Goal: Task Accomplishment & Management: Use online tool/utility

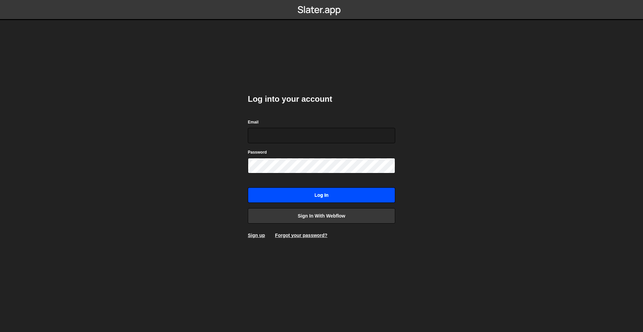
type input "[PERSON_NAME][EMAIL_ADDRESS][DOMAIN_NAME]"
click at [339, 194] on input "Log in" at bounding box center [321, 194] width 147 height 15
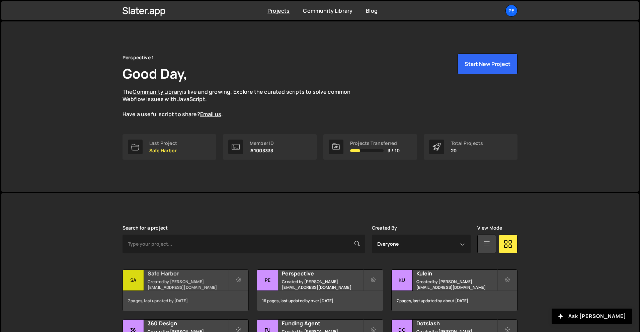
click at [201, 280] on div "Safe Harbor Created by rory@perspective.design" at bounding box center [186, 280] width 126 height 21
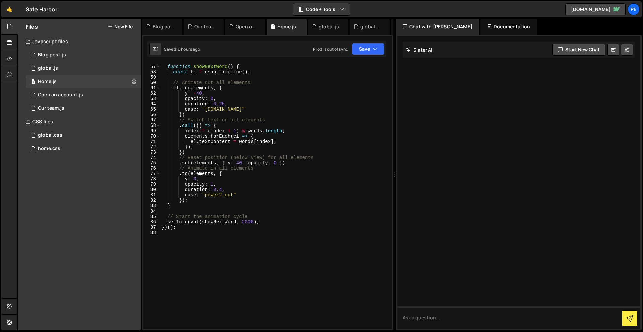
scroll to position [336, 0]
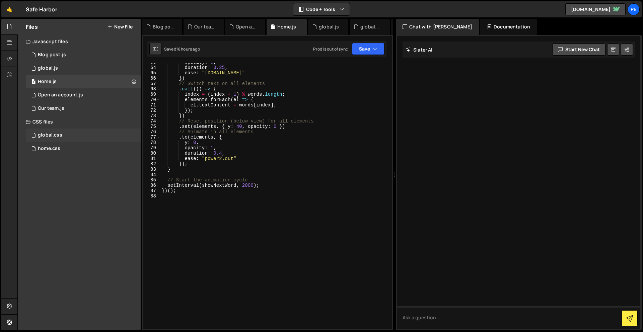
click at [56, 133] on div "global.css" at bounding box center [50, 135] width 24 height 6
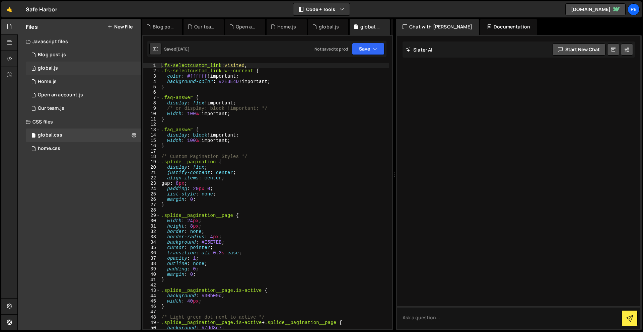
click at [57, 73] on div "1 global.js 0" at bounding box center [83, 68] width 115 height 13
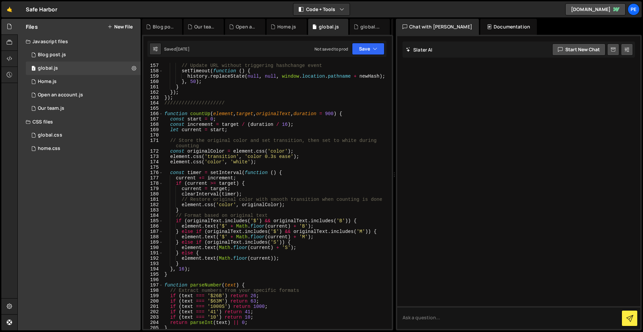
scroll to position [849, 0]
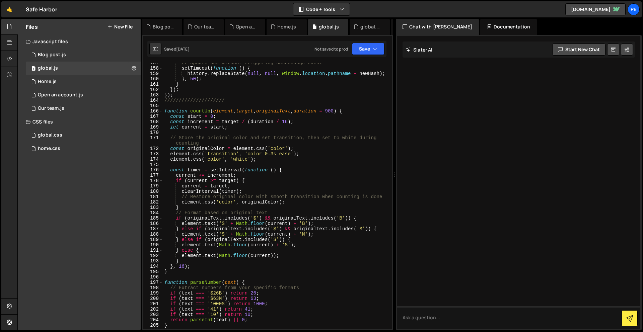
click at [265, 304] on div "// Update URL without triggering hashchange event setTimeout ( function ( ) { h…" at bounding box center [276, 198] width 226 height 277
click at [362, 44] on button "Save" at bounding box center [368, 49] width 32 height 12
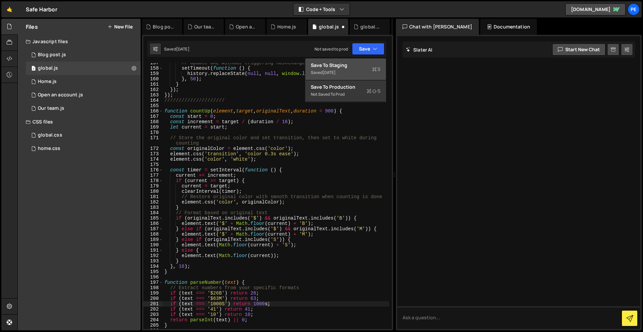
click at [356, 72] on div "Saved [DATE]" at bounding box center [346, 73] width 70 height 8
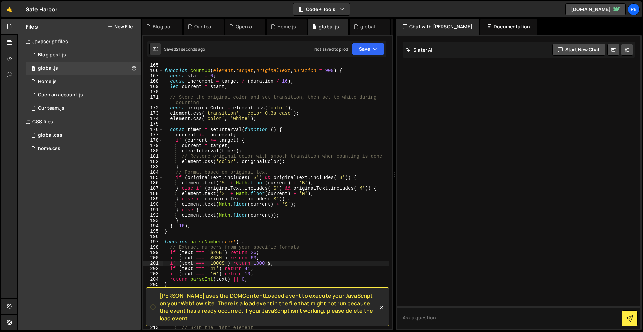
scroll to position [910, 0]
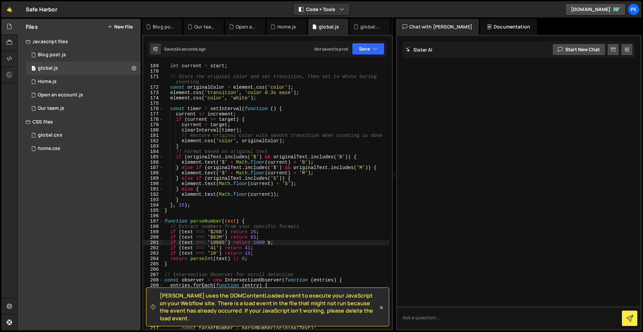
click at [268, 246] on div "const increment = target / ( duration / 16 ) ; let current = start ; // Store t…" at bounding box center [276, 196] width 226 height 277
click at [271, 242] on div "const increment = target / ( duration / 16 ) ; let current = start ; // Store t…" at bounding box center [276, 196] width 226 height 277
click at [314, 241] on div "const increment = target / ( duration / 16 ) ; let current = start ; // Store t…" at bounding box center [276, 196] width 226 height 277
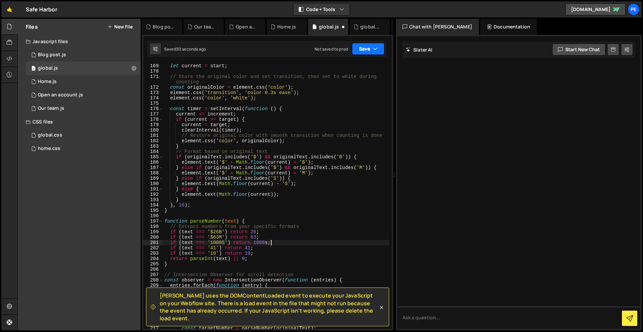
click at [363, 44] on button "Save" at bounding box center [368, 49] width 32 height 12
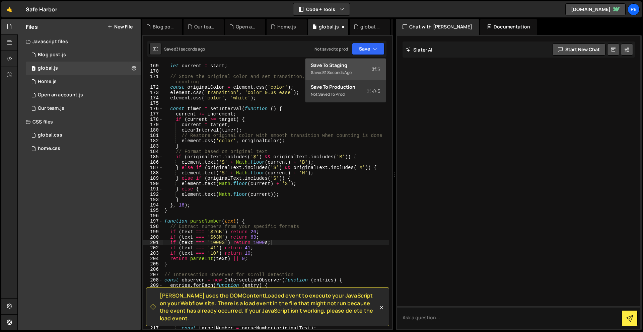
click at [358, 62] on div "Save to Staging S" at bounding box center [346, 65] width 70 height 7
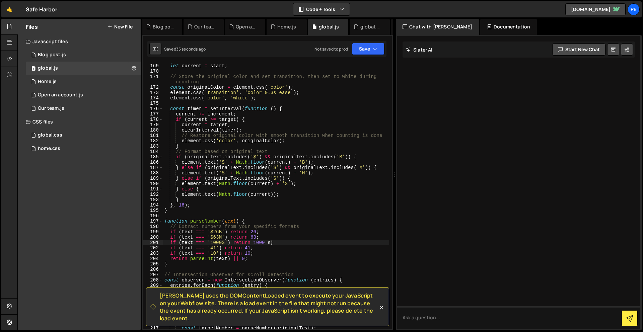
click at [269, 240] on div "const increment = target / ( duration / 16 ) ; let current = start ; // Store t…" at bounding box center [276, 196] width 226 height 277
click at [371, 49] on button "Save" at bounding box center [368, 49] width 32 height 12
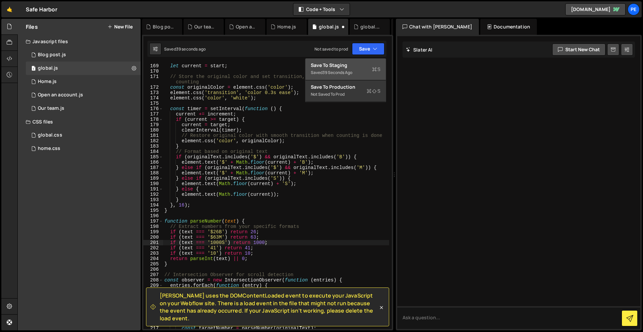
click at [369, 74] on div "Saved 39 seconds ago" at bounding box center [346, 73] width 70 height 8
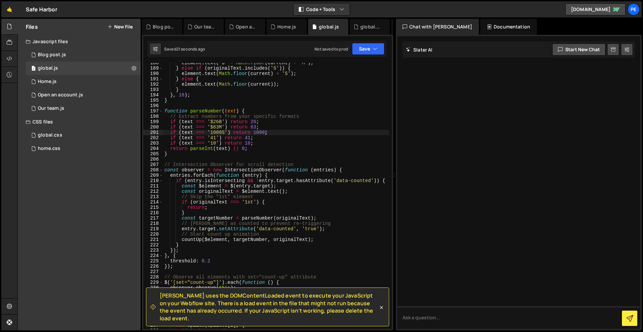
scroll to position [1017, 0]
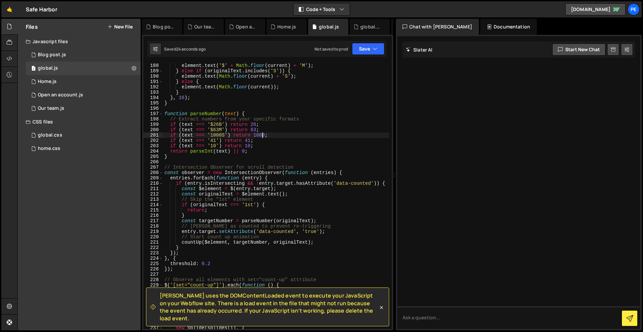
click at [262, 135] on div "element . text ( '$' + Math . floor ( current ) + 'M' ) ; } else if ( originalT…" at bounding box center [276, 201] width 226 height 277
click at [264, 135] on div "element . text ( '$' + Math . floor ( current ) + 'M' ) ; } else if ( originalT…" at bounding box center [276, 201] width 226 height 277
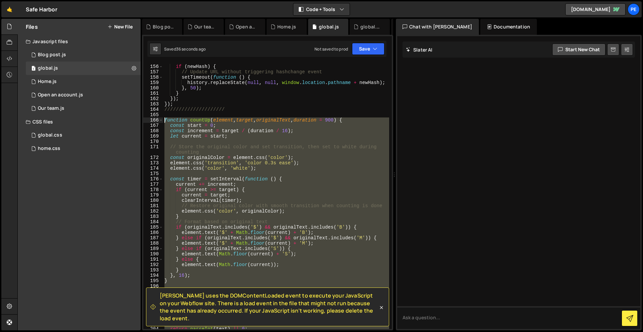
scroll to position [840, 0]
drag, startPoint x: 197, startPoint y: 219, endPoint x: 159, endPoint y: 119, distance: 107.4
click at [159, 119] on div "if (text === '1000S') return 1000; 155 156 157 158 159 160 161 162 163 164 165 …" at bounding box center [267, 196] width 248 height 266
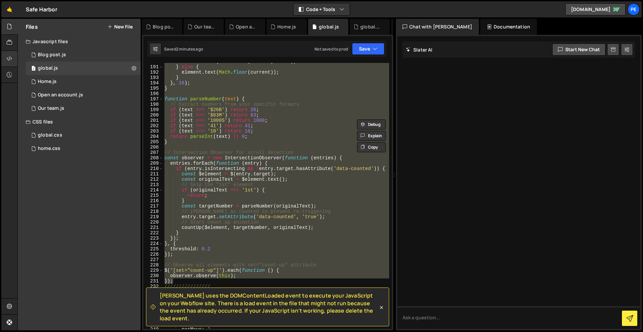
scroll to position [1032, 0]
click at [191, 282] on div "element . text ( Math . floor ( current ) + 'S' ) ; } else { element . text ( M…" at bounding box center [276, 196] width 226 height 266
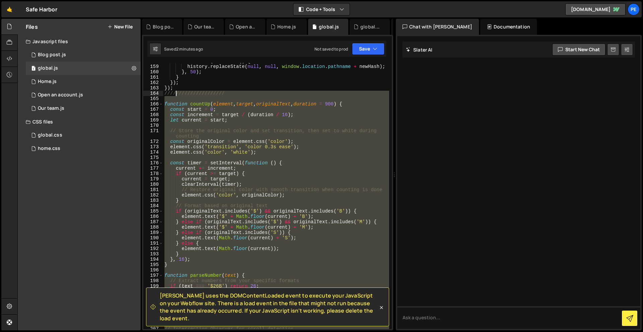
scroll to position [858, 0]
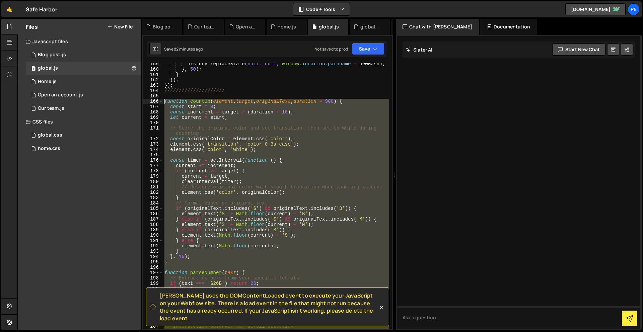
drag, startPoint x: 191, startPoint y: 280, endPoint x: 163, endPoint y: 101, distance: 181.2
click at [163, 101] on div "history . replaceState ( null , null , window . location . pathname + newHash )…" at bounding box center [276, 199] width 226 height 277
paste textarea "})"
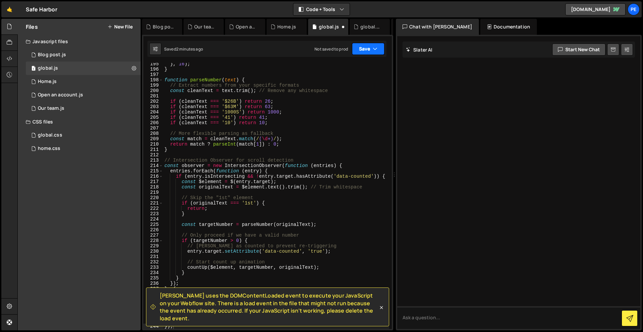
click at [369, 48] on button "Save" at bounding box center [368, 49] width 32 height 12
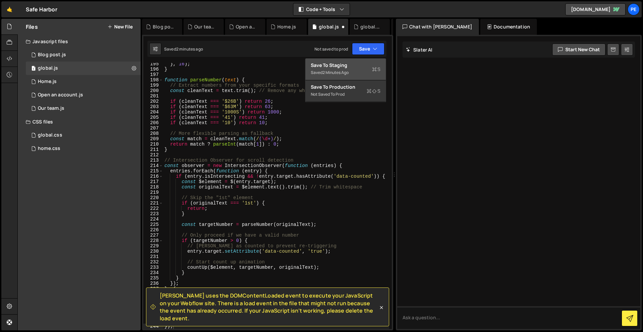
click at [362, 66] on div "Save to Staging S" at bounding box center [346, 65] width 70 height 7
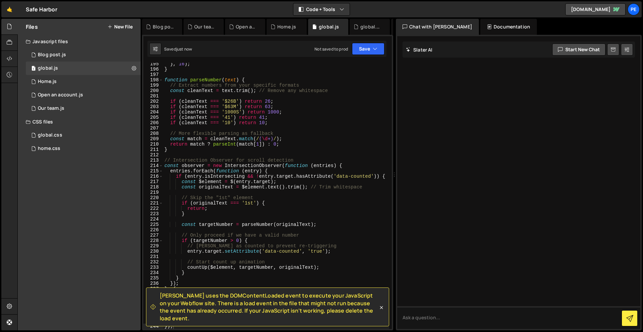
click at [287, 111] on div "} , 16 ) ; } function parseNumber ( text ) { // Extract numbers from your speci…" at bounding box center [276, 199] width 226 height 277
drag, startPoint x: 291, startPoint y: 113, endPoint x: 170, endPoint y: 112, distance: 120.8
click at [170, 112] on div "} , 16 ) ; } function parseNumber ( text ) { // Extract numbers from your speci…" at bounding box center [276, 199] width 226 height 277
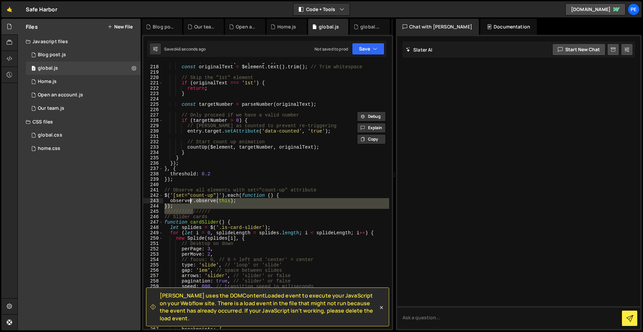
scroll to position [1174, 0]
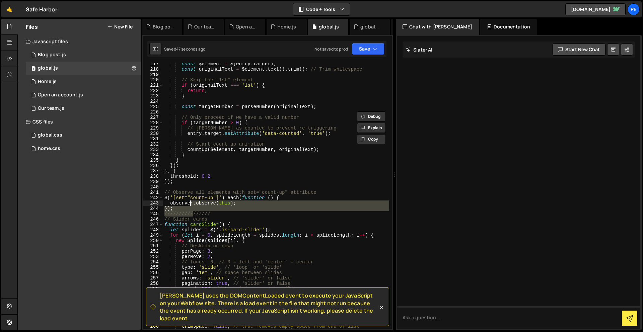
drag, startPoint x: 194, startPoint y: 210, endPoint x: 190, endPoint y: 202, distance: 9.1
click at [190, 202] on div "const $element = $ ( entry . target ) ; const originalText = $element . text ( …" at bounding box center [276, 199] width 226 height 277
click at [189, 212] on div "const $element = $ ( entry . target ) ; const originalText = $element . text ( …" at bounding box center [276, 196] width 226 height 266
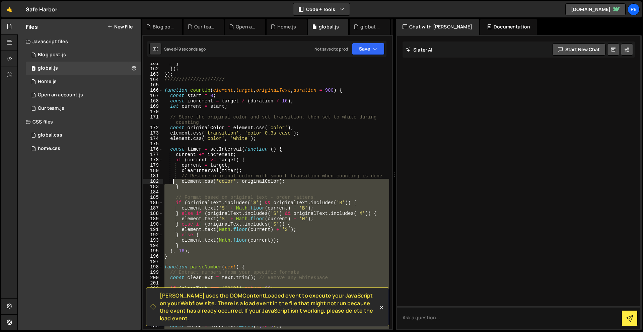
scroll to position [787, 0]
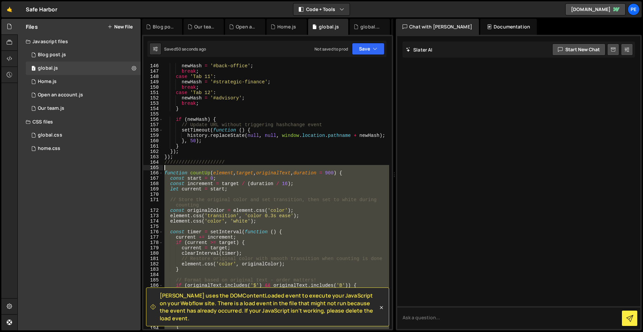
drag, startPoint x: 185, startPoint y: 210, endPoint x: 162, endPoint y: 167, distance: 48.8
click at [162, 167] on div "//////////////// 145 146 147 148 149 150 151 152 153 154 155 156 157 158 159 16…" at bounding box center [267, 196] width 248 height 266
paste textarea "});"
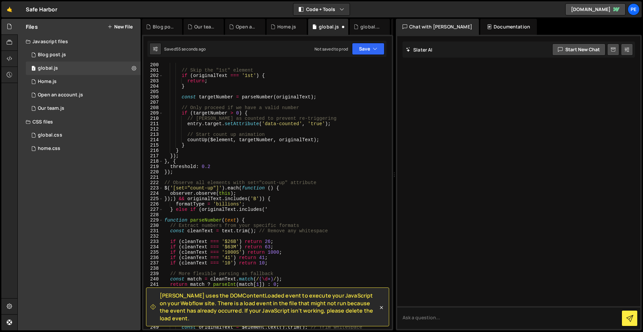
scroll to position [1021, 0]
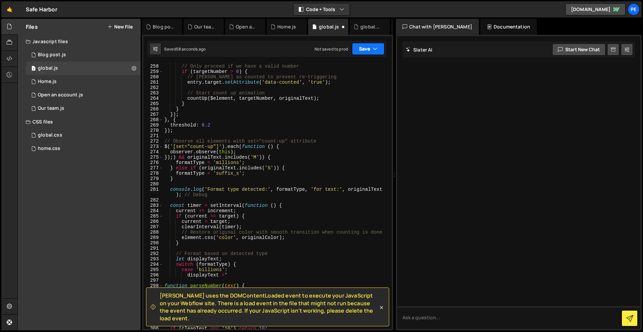
click at [368, 45] on button "Save" at bounding box center [368, 49] width 32 height 12
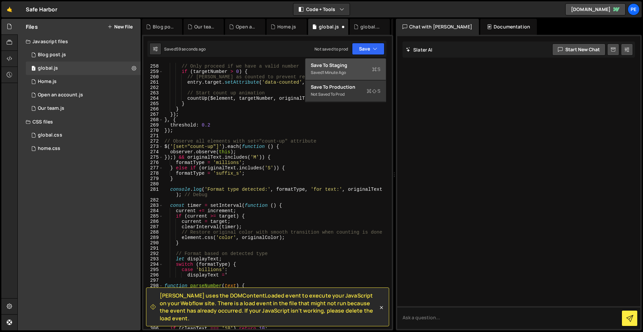
click at [363, 65] on div "Save to Staging S" at bounding box center [346, 65] width 70 height 7
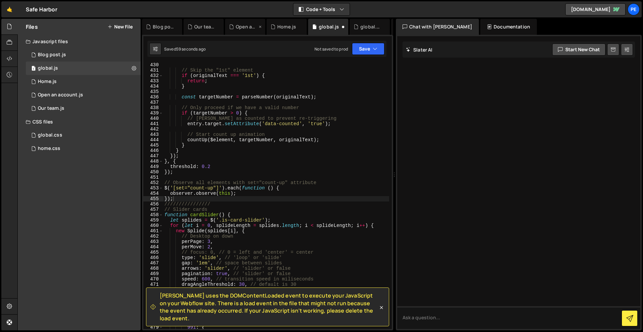
scroll to position [2347, 0]
click at [282, 210] on div "// Skip the "1st" element if ( originalText === '1st' ) { return ; } const targ…" at bounding box center [276, 200] width 226 height 277
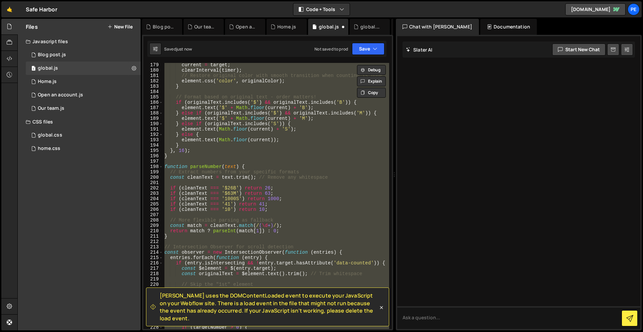
scroll to position [970, 0]
click at [356, 48] on button "Save" at bounding box center [368, 49] width 32 height 12
click at [338, 74] on div "just now" at bounding box center [330, 73] width 16 height 6
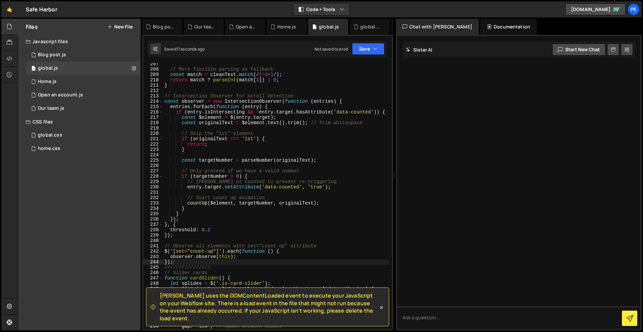
scroll to position [1150, 0]
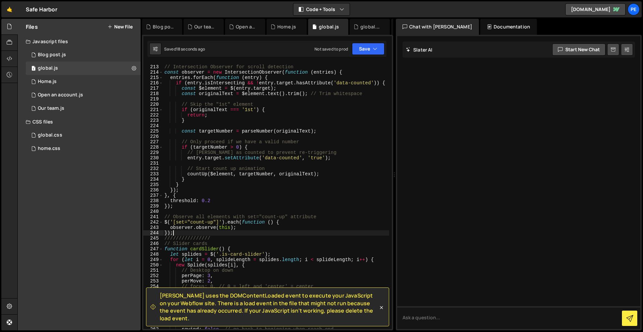
click at [190, 233] on div "// Intersection Observer for scroll detection const observer = new Intersection…" at bounding box center [276, 197] width 226 height 277
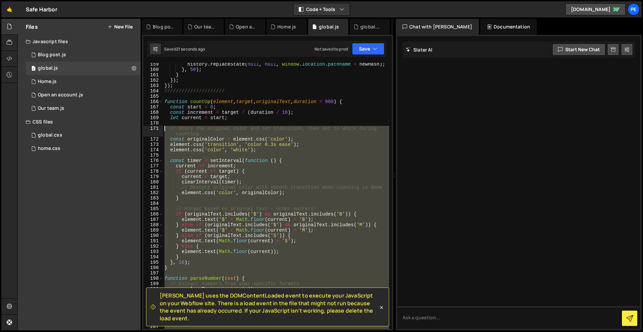
scroll to position [858, 0]
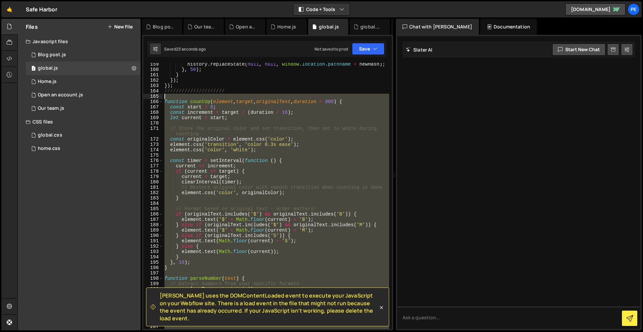
drag, startPoint x: 190, startPoint y: 233, endPoint x: 158, endPoint y: 99, distance: 137.6
click at [158, 99] on div "}); 159 160 161 162 163 164 165 166 167 168 169 170 171 172 173 174 175 176 177…" at bounding box center [267, 196] width 248 height 266
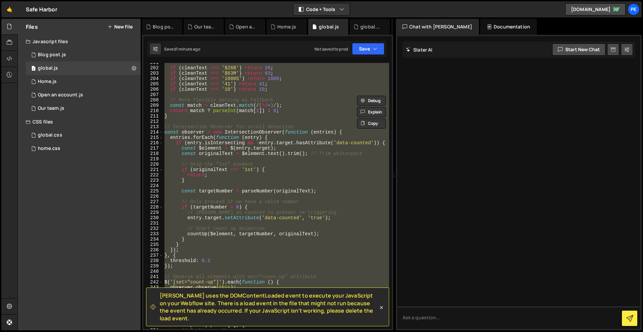
scroll to position [1172, 0]
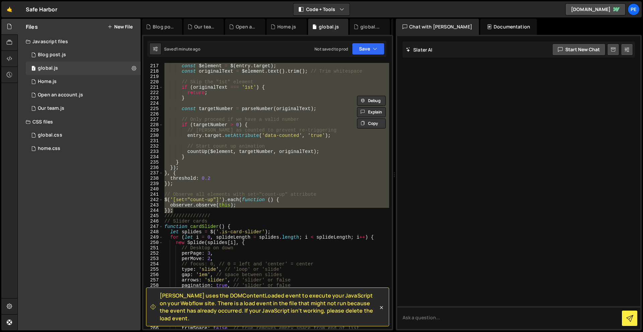
click at [182, 211] on div "if ( entry . isIntersecting && ! entry . target . hasAttribute ( 'data-counted'…" at bounding box center [276, 196] width 226 height 266
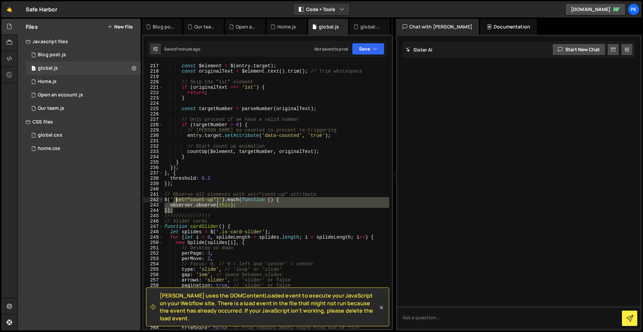
drag, startPoint x: 182, startPoint y: 210, endPoint x: 176, endPoint y: 191, distance: 19.8
click at [178, 191] on div "if ( entry . isIntersecting && ! entry . target . hasAttribute ( 'data-counted'…" at bounding box center [276, 196] width 226 height 277
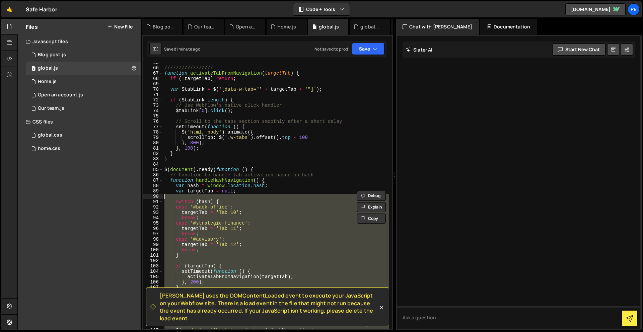
scroll to position [292, 0]
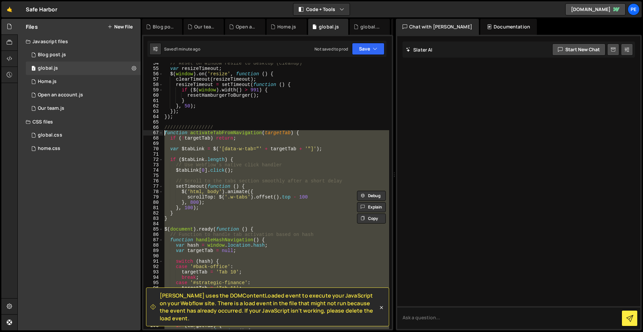
drag, startPoint x: 176, startPoint y: 191, endPoint x: 146, endPoint y: 132, distance: 66.5
click at [145, 132] on div "// Observe all elements with set="count-up" attribute 54 55 56 57 58 59 60 61 6…" at bounding box center [267, 196] width 248 height 266
paste textarea "}); newHash = '#advisory'"
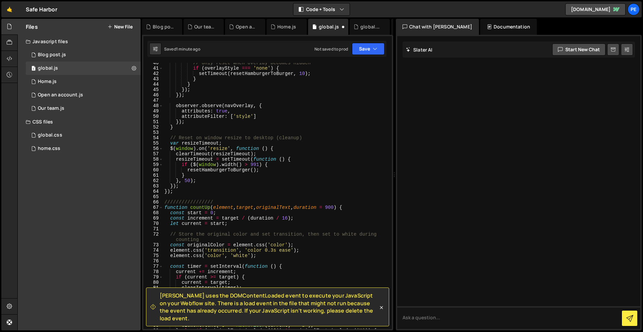
scroll to position [176, 0]
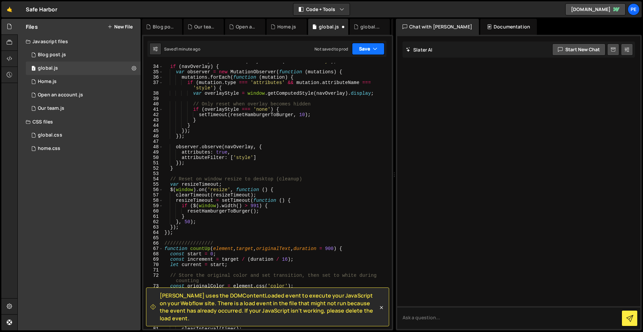
click at [370, 49] on button "Save" at bounding box center [368, 49] width 32 height 12
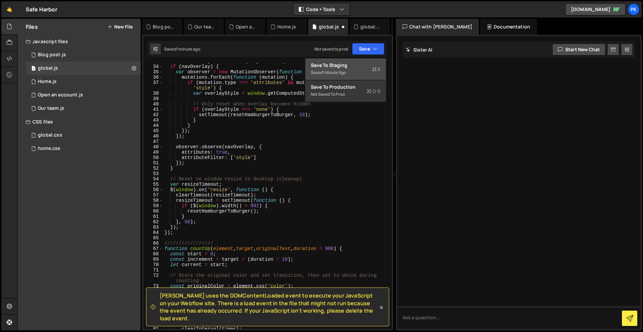
click at [361, 65] on div "Save to Staging S" at bounding box center [346, 65] width 70 height 7
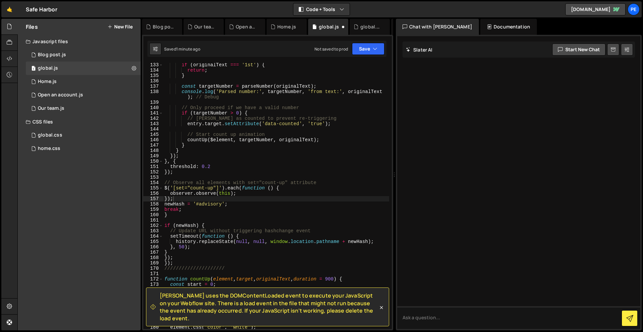
scroll to position [719, 0]
click at [186, 266] on div "if ( originalText === '1st' ) { return ; } const targetNumber = parseNumber ( o…" at bounding box center [276, 200] width 226 height 277
click at [185, 263] on div "if ( originalText === '1st' ) { return ; } const targetNumber = parseNumber ( o…" at bounding box center [276, 200] width 226 height 277
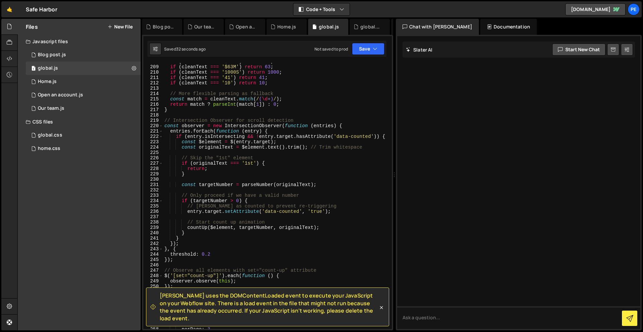
scroll to position [1145, 0]
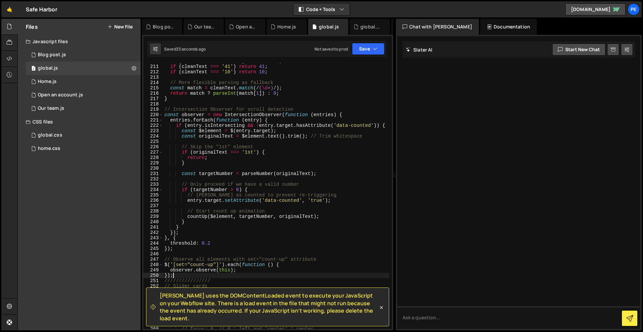
click at [180, 275] on div "if ( cleanText === '1000S' ) return 1000 ; if ( cleanText === '41' ) return 41 …" at bounding box center [276, 197] width 226 height 277
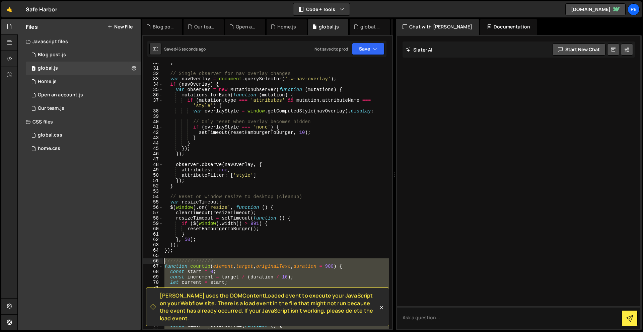
scroll to position [158, 0]
drag, startPoint x: 180, startPoint y: 275, endPoint x: 160, endPoint y: 267, distance: 21.8
click at [160, 267] on div "}); 30 31 32 33 34 35 36 37 38 39 40 41 42 43 44 45 46 47 48 49 50 51 52 53 54 …" at bounding box center [267, 196] width 248 height 266
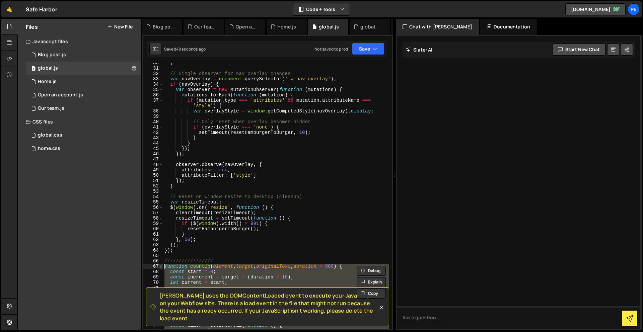
paste textarea "})"
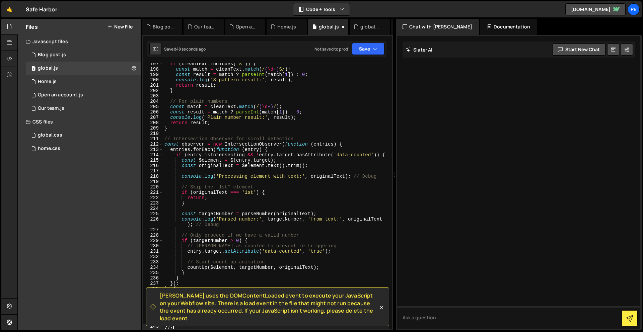
scroll to position [1073, 0]
click at [365, 46] on button "Save" at bounding box center [368, 49] width 32 height 12
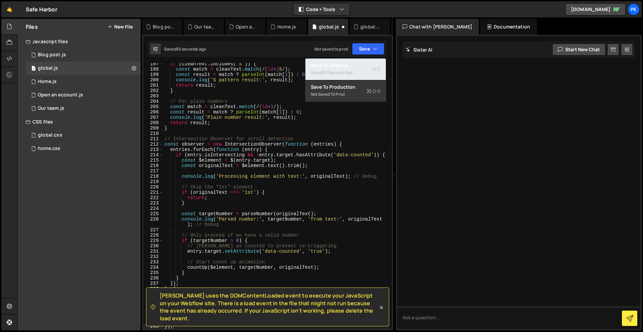
click at [361, 70] on div "Saved 50 seconds ago" at bounding box center [346, 73] width 70 height 8
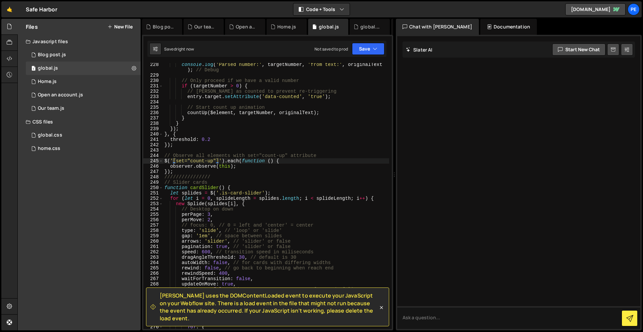
scroll to position [1228, 0]
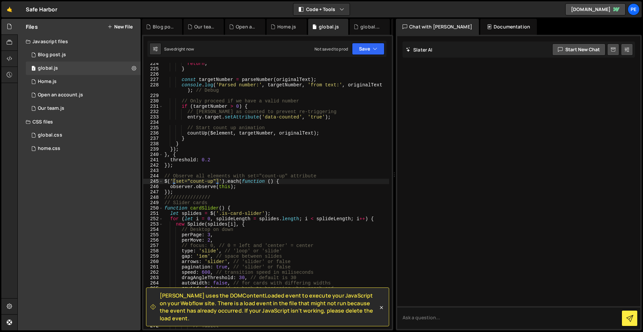
click at [250, 201] on div "return ; } const targetNumber = parseNumber ( originalText ) ; console . log ( …" at bounding box center [276, 199] width 226 height 277
click at [250, 192] on div "return ; } const targetNumber = parseNumber ( originalText ) ; console . log ( …" at bounding box center [276, 199] width 226 height 277
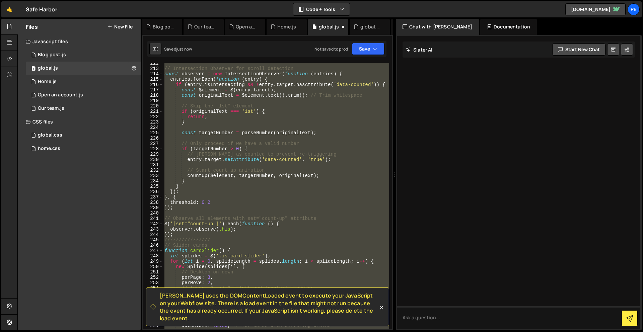
scroll to position [1175, 0]
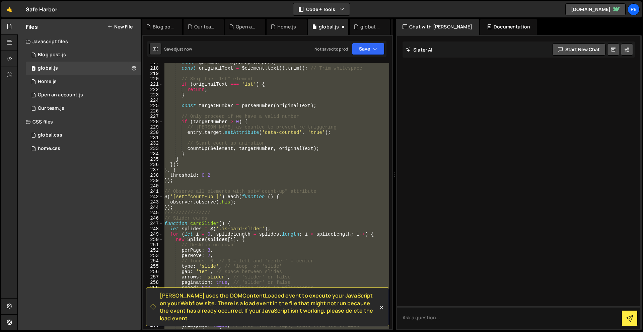
click at [238, 191] on div "const $element = $ ( entry . target ) ; const originalText = $element . text ( …" at bounding box center [276, 196] width 226 height 266
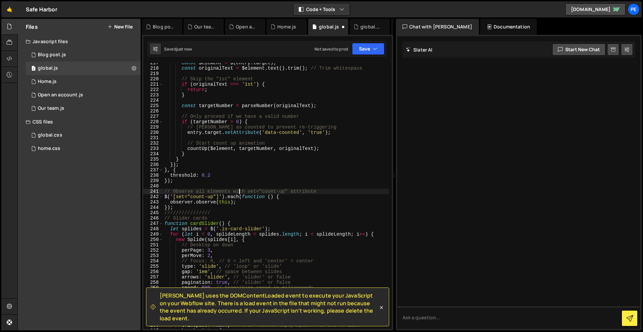
click at [190, 208] on div "const $element = $ ( entry . target ) ; const originalText = $element . text ( …" at bounding box center [276, 198] width 226 height 277
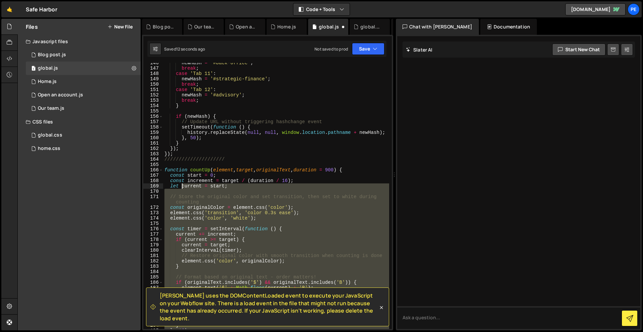
scroll to position [769, 0]
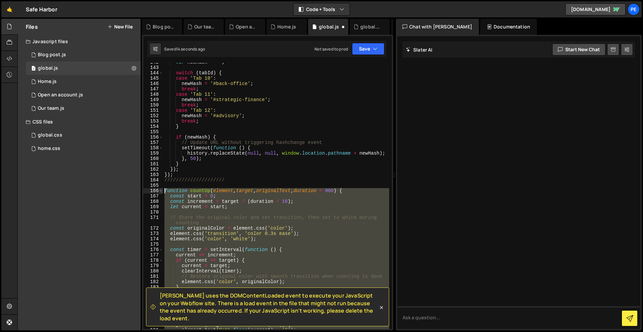
drag, startPoint x: 190, startPoint y: 208, endPoint x: 159, endPoint y: 189, distance: 36.7
click at [159, 189] on div "}); 142 143 144 145 146 147 148 149 150 151 152 153 154 155 156 157 158 159 160…" at bounding box center [267, 196] width 248 height 266
paste textarea "})"
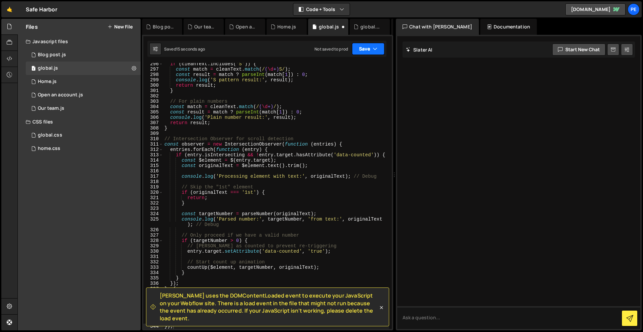
click at [361, 44] on button "Save" at bounding box center [368, 49] width 32 height 12
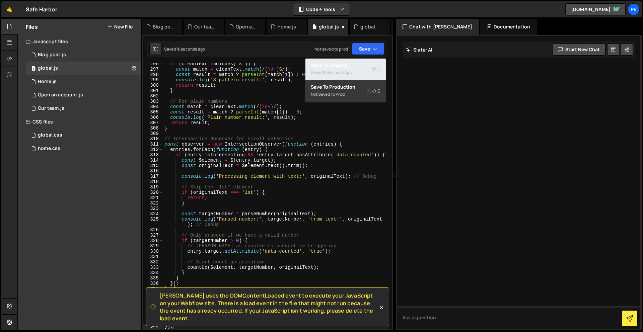
click at [364, 63] on div "Save to Staging S" at bounding box center [346, 65] width 70 height 7
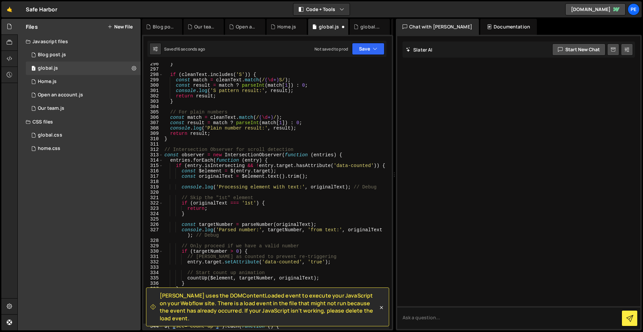
scroll to position [1619, 0]
click at [331, 205] on div "} if ( cleanText . includes ( 'S' )) { const match = cleanText . match ( / ( \d…" at bounding box center [276, 199] width 226 height 277
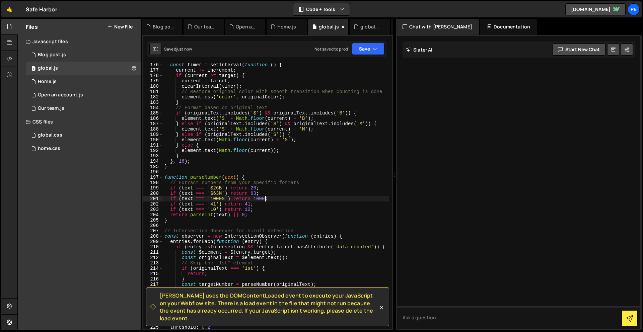
scroll to position [954, 0]
click at [368, 49] on button "Save" at bounding box center [368, 49] width 32 height 12
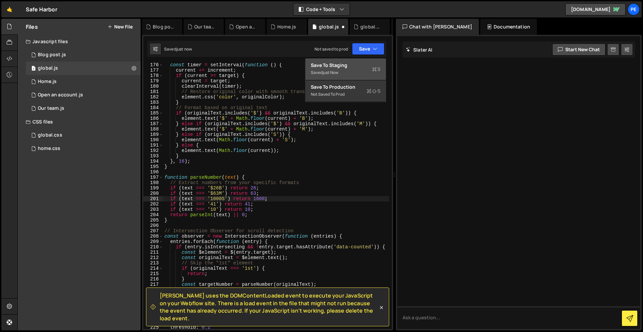
click at [359, 72] on div "Saved just now" at bounding box center [346, 73] width 70 height 8
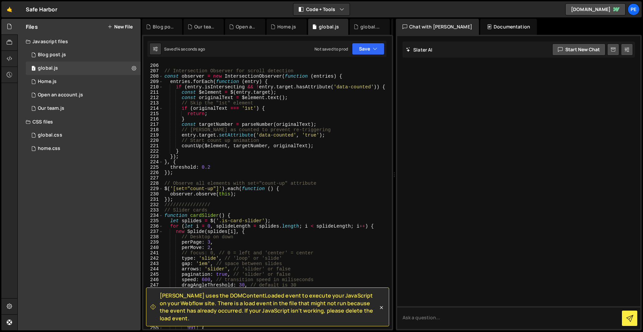
scroll to position [1116, 0]
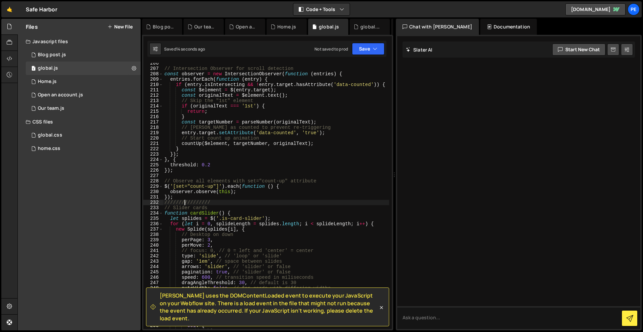
click at [184, 200] on div "// Intersection Observer for scroll detection const observer = new Intersection…" at bounding box center [276, 199] width 226 height 277
click at [184, 197] on div "// Intersection Observer for scroll detection const observer = new Intersection…" at bounding box center [276, 199] width 226 height 277
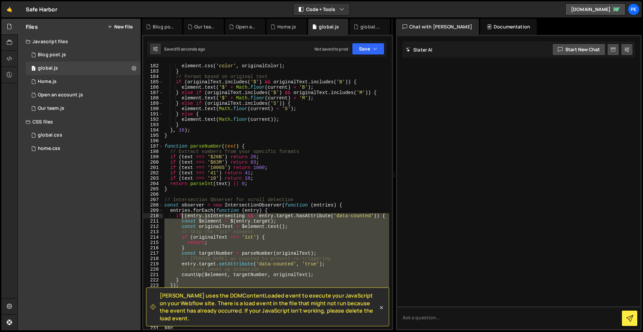
scroll to position [841, 0]
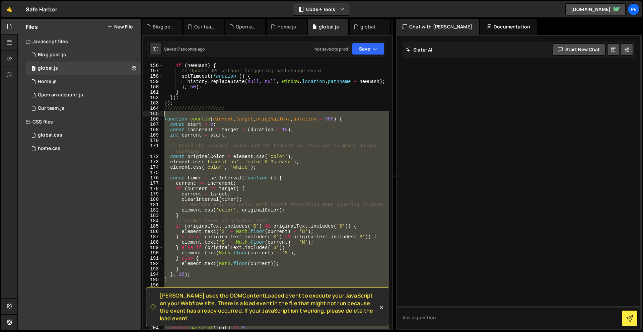
drag, startPoint x: 184, startPoint y: 197, endPoint x: 160, endPoint y: 115, distance: 85.8
click at [160, 115] on div "}); 156 157 158 159 160 161 162 163 164 165 166 167 168 169 170 171 172 173 174…" at bounding box center [267, 196] width 248 height 266
type textarea "function countUp(element, target, originalText, duration = 900) {"
click at [165, 116] on div "if ( newHash ) { // Update URL without triggering hashchange event setTimeout (…" at bounding box center [276, 196] width 226 height 266
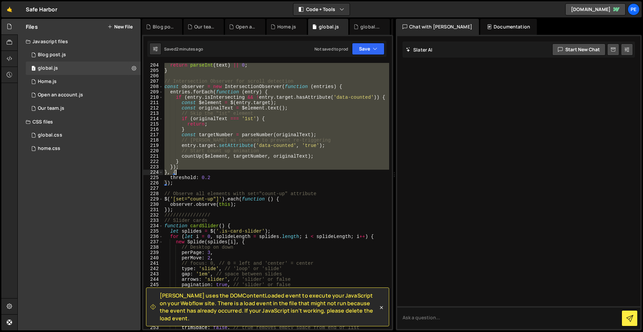
scroll to position [1124, 0]
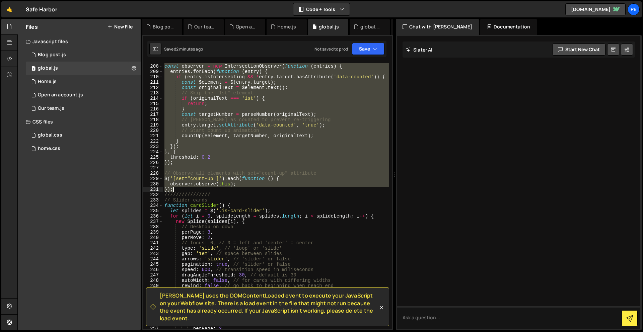
drag, startPoint x: 165, startPoint y: 115, endPoint x: 220, endPoint y: 189, distance: 92.0
click at [220, 189] on div "// Intersection Observer for scroll detection const observer = new Intersection…" at bounding box center [276, 196] width 226 height 277
paste textarea
type textarea "});"
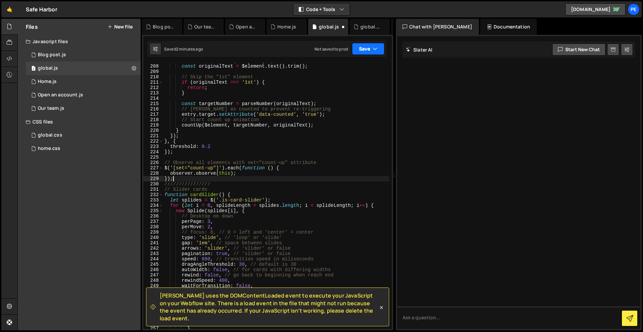
click at [367, 50] on button "Save" at bounding box center [368, 49] width 32 height 12
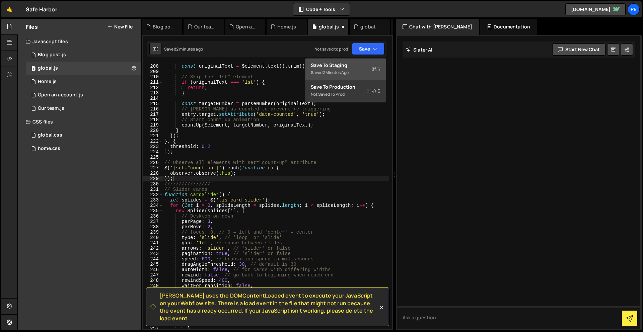
click at [359, 64] on div "Save to Staging S" at bounding box center [346, 65] width 70 height 7
